Goal: Book appointment/travel/reservation

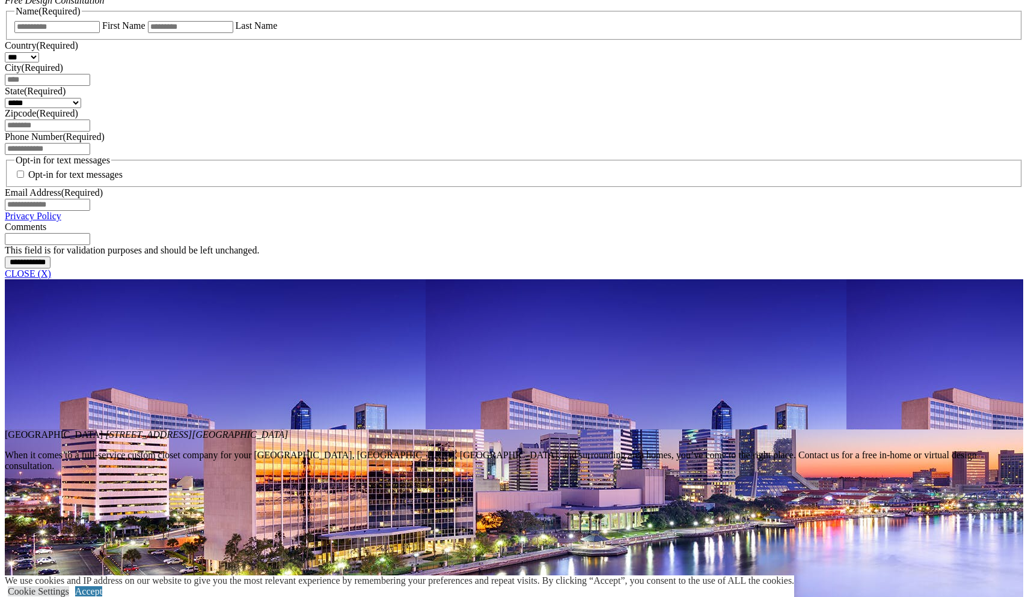
scroll to position [779, 0]
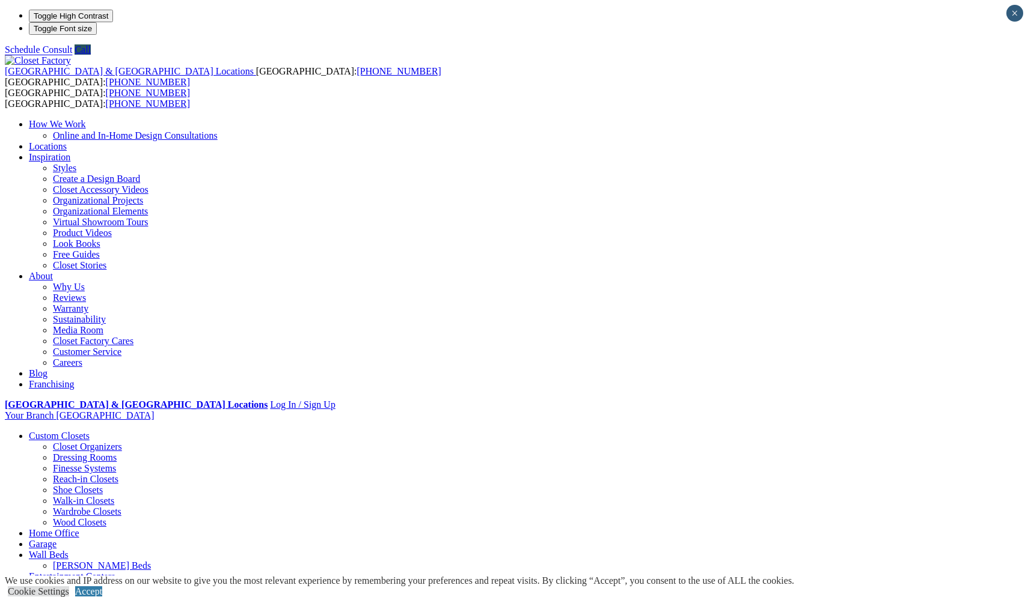
click at [78, 431] on link "Custom Closets" at bounding box center [59, 436] width 61 height 10
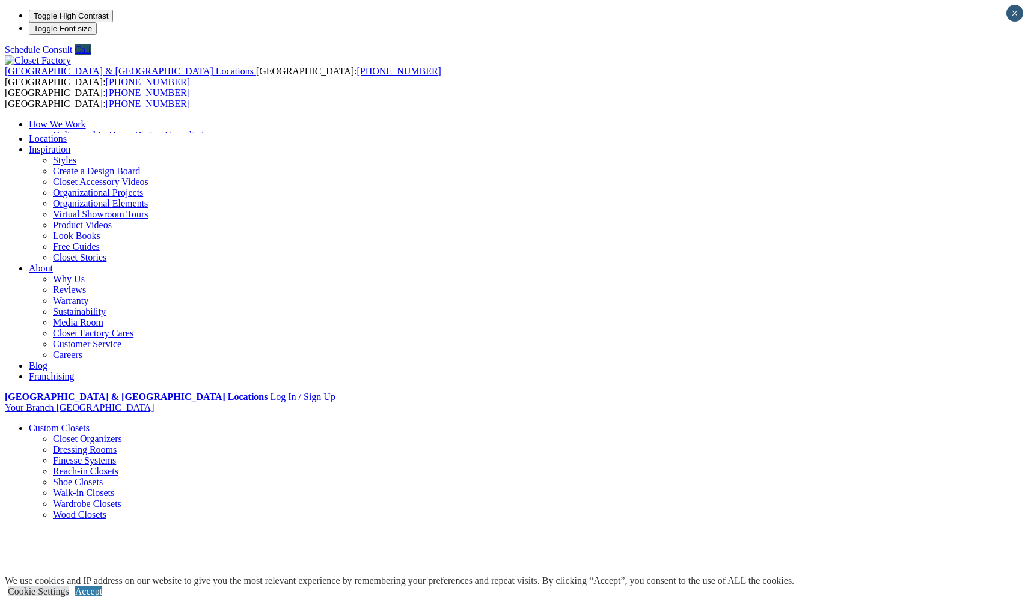
click at [78, 423] on link "Custom Closets" at bounding box center [59, 428] width 61 height 10
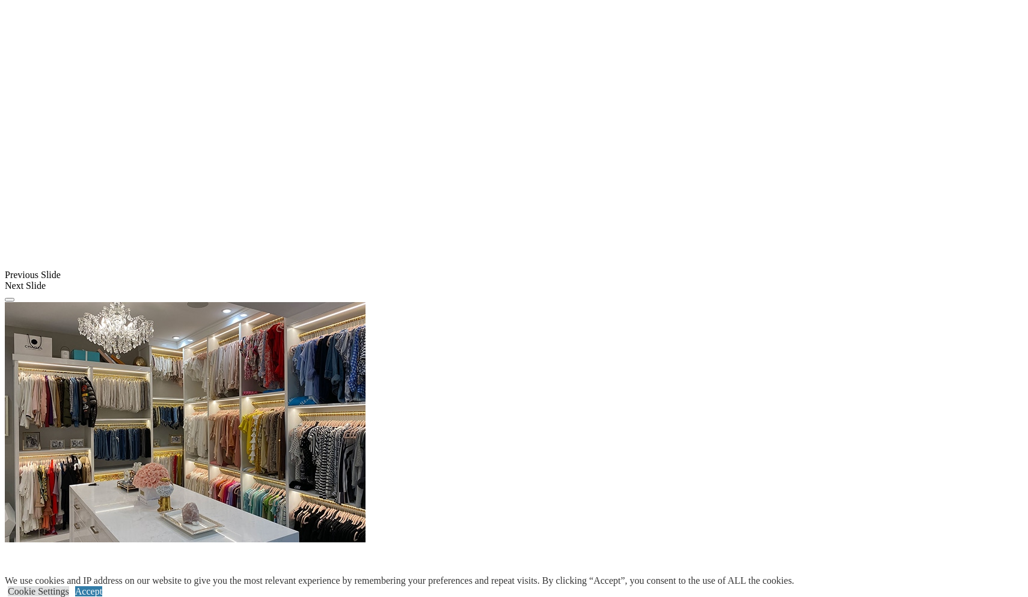
scroll to position [1050, 0]
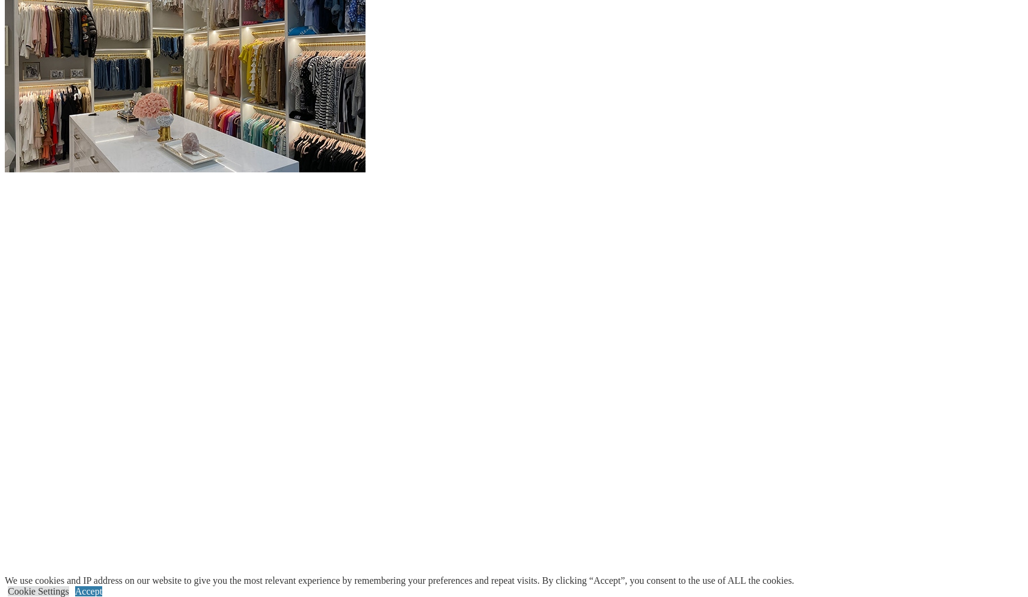
scroll to position [1222, 0]
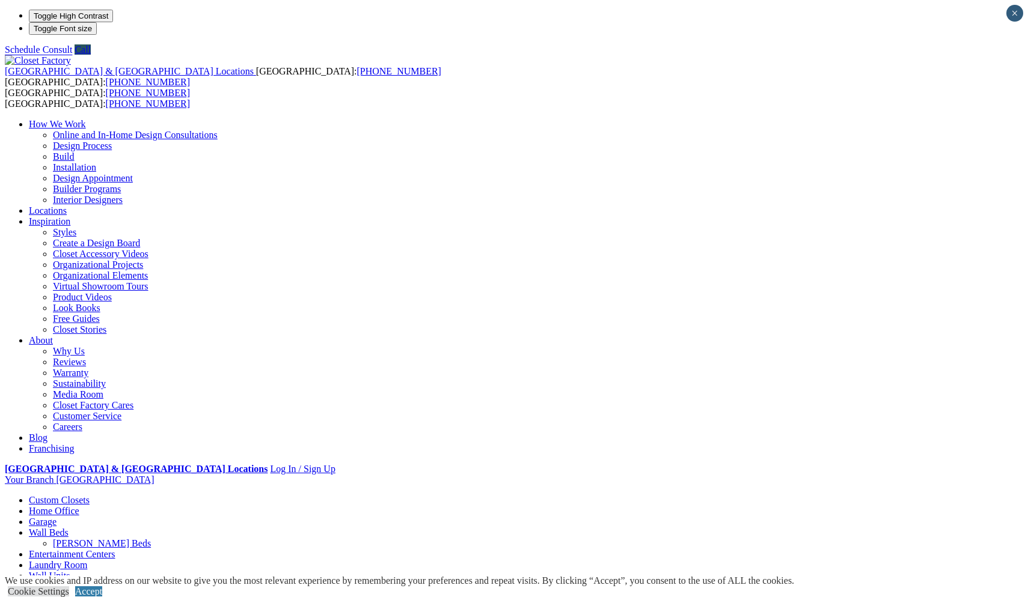
scroll to position [0, 0]
